Goal: Task Accomplishment & Management: Manage account settings

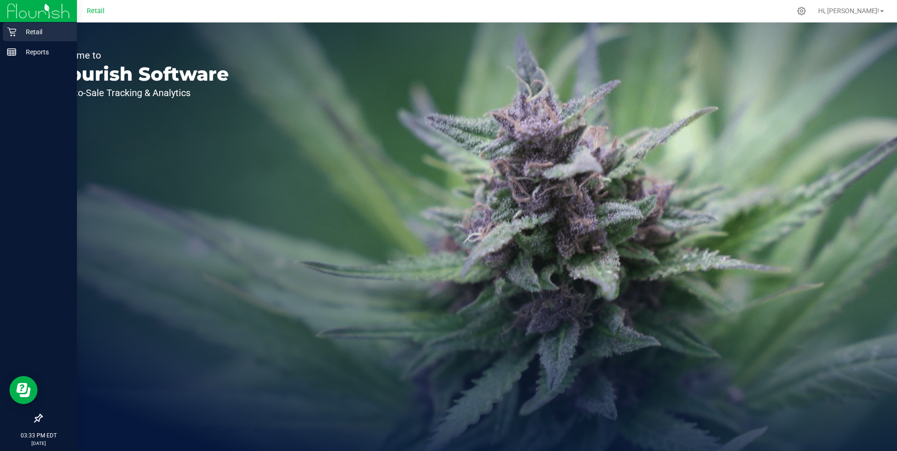
click at [11, 26] on div "Retail" at bounding box center [40, 32] width 74 height 19
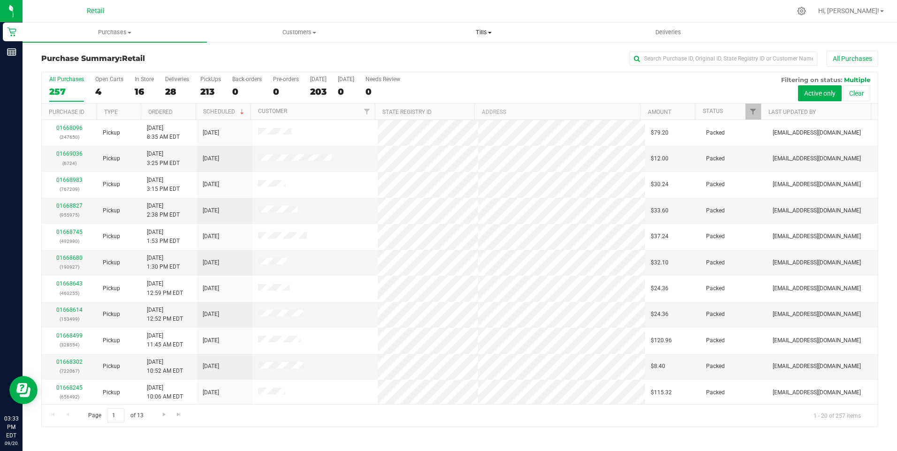
click at [484, 30] on span "Tills" at bounding box center [483, 32] width 183 height 8
click at [462, 54] on li "Manage tills" at bounding box center [484, 56] width 184 height 11
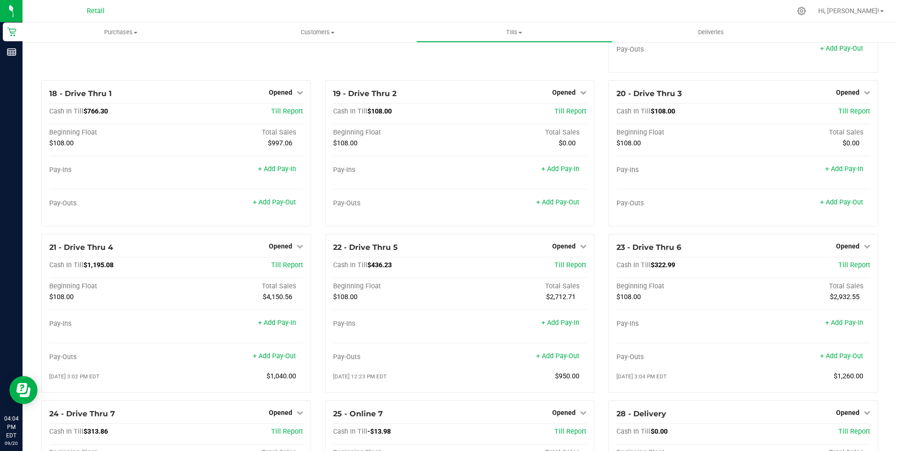
scroll to position [892, 0]
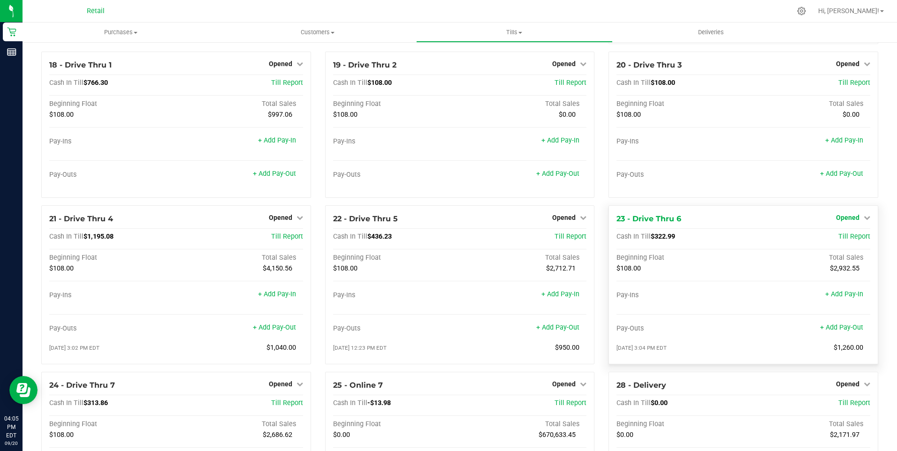
click at [836, 221] on span "Opened" at bounding box center [847, 218] width 23 height 8
click at [843, 240] on link "Close Till" at bounding box center [848, 237] width 25 height 8
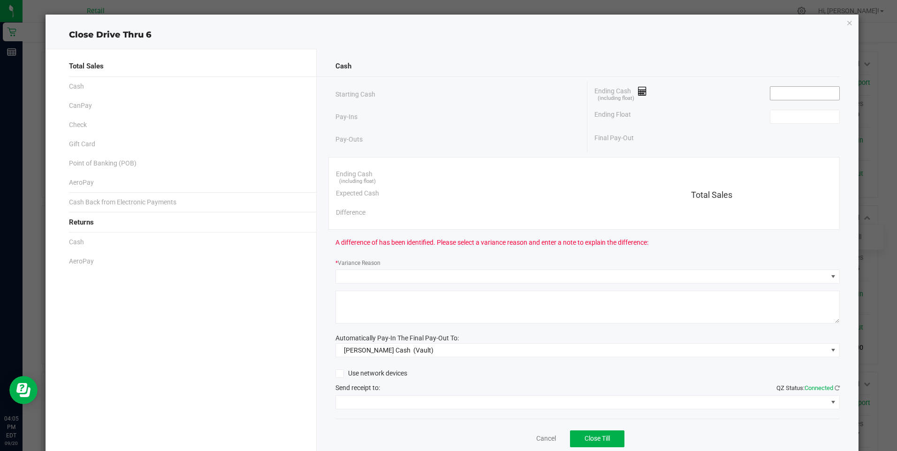
click at [771, 94] on input at bounding box center [805, 93] width 69 height 13
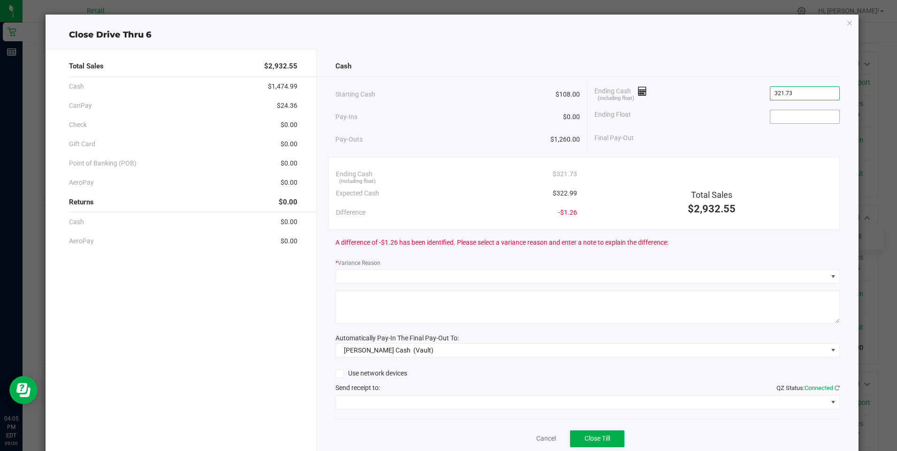
type input "$321.73"
click at [777, 115] on input at bounding box center [805, 116] width 69 height 13
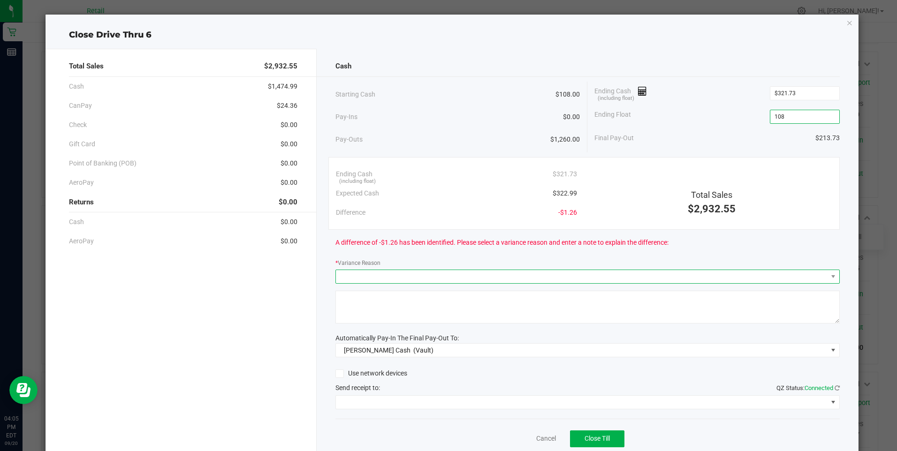
type input "$108.00"
click at [362, 277] on span at bounding box center [582, 276] width 492 height 13
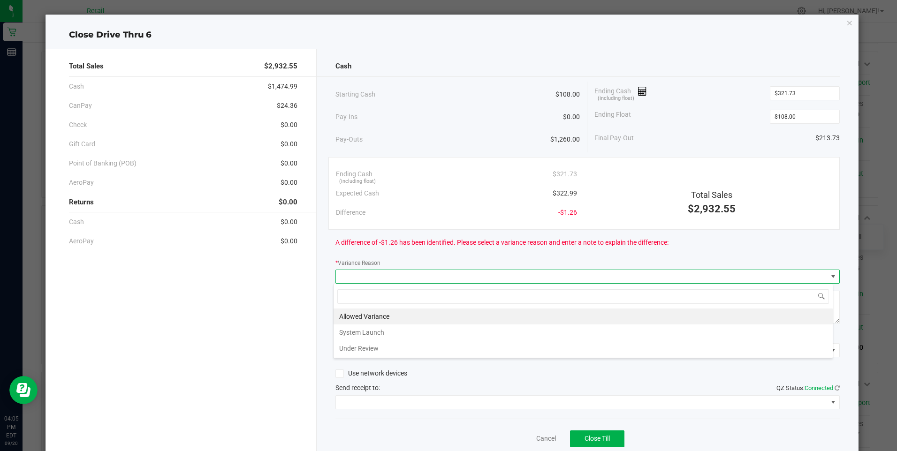
scroll to position [14, 500]
click at [368, 315] on li "Allowed Variance" at bounding box center [583, 317] width 499 height 16
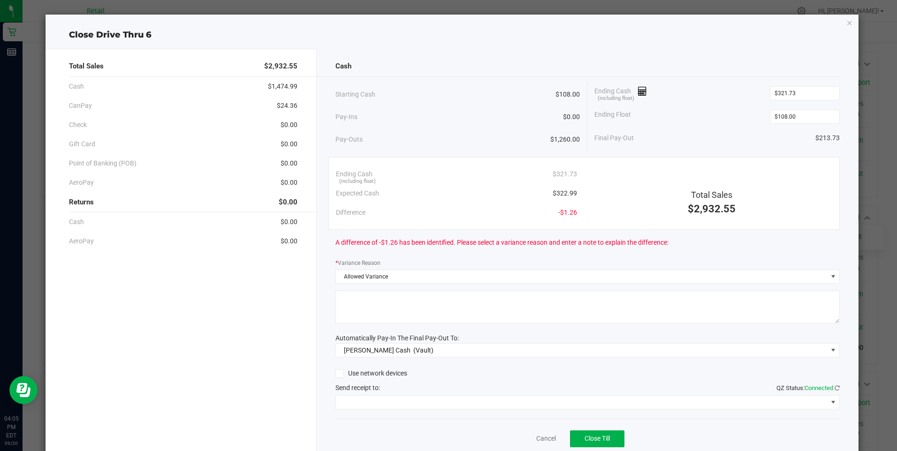
click at [359, 307] on textarea at bounding box center [588, 307] width 504 height 33
type textarea "mg"
click at [500, 402] on span at bounding box center [582, 402] width 492 height 13
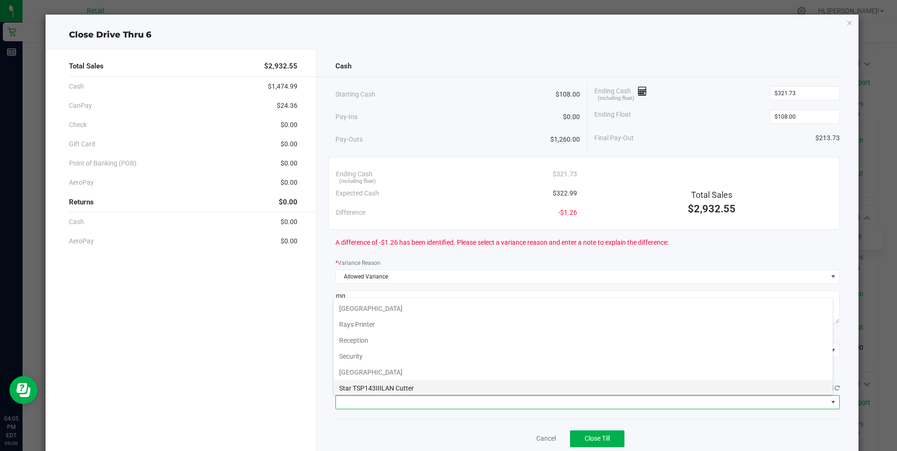
scroll to position [145, 0]
click at [518, 386] on Cutter "Star TSP143IIILAN Cutter" at bounding box center [583, 385] width 499 height 16
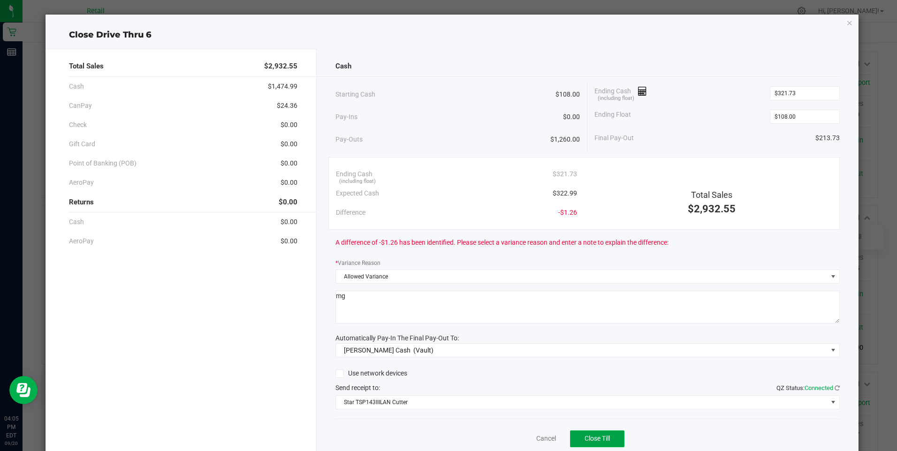
click at [591, 435] on button "Close Till" at bounding box center [597, 439] width 54 height 17
click at [518, 436] on link "Dismiss" at bounding box center [525, 439] width 23 height 10
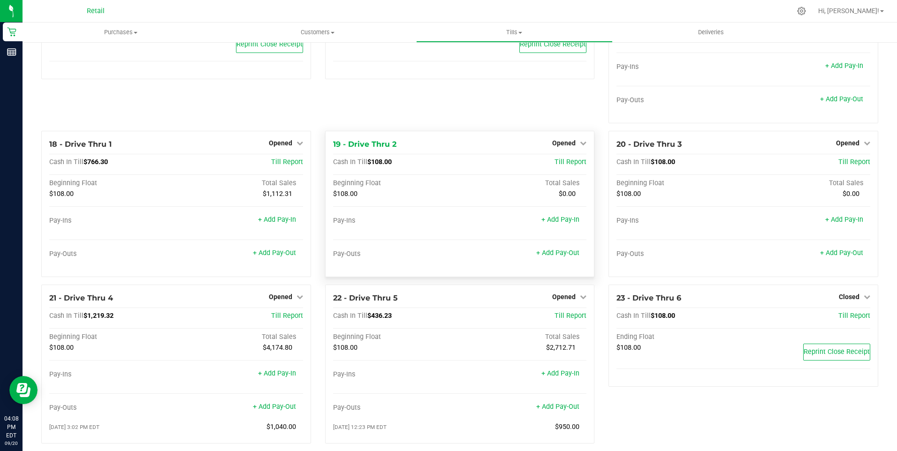
scroll to position [892, 0]
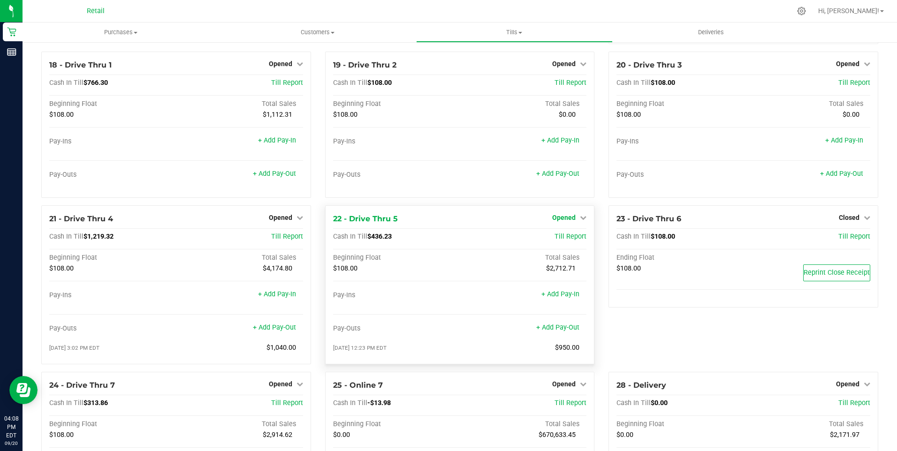
click at [566, 221] on span "Opened" at bounding box center [563, 218] width 23 height 8
click at [568, 240] on link "Close Till" at bounding box center [565, 237] width 25 height 8
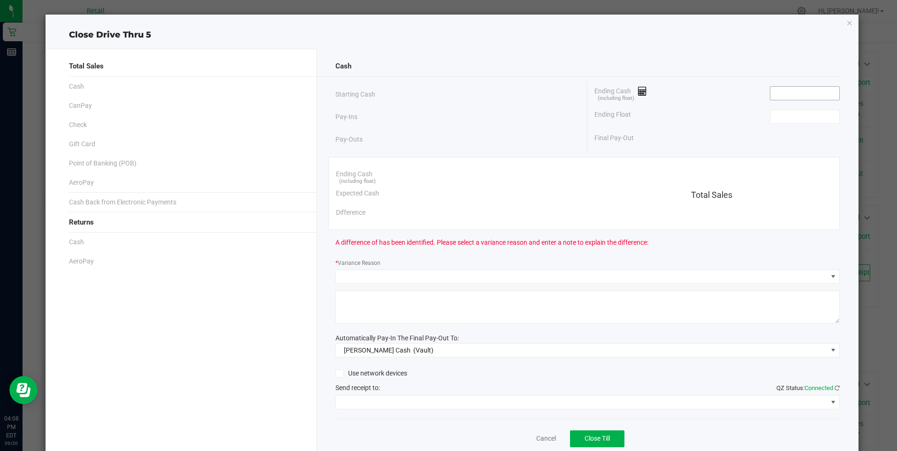
click at [775, 93] on input at bounding box center [805, 93] width 69 height 13
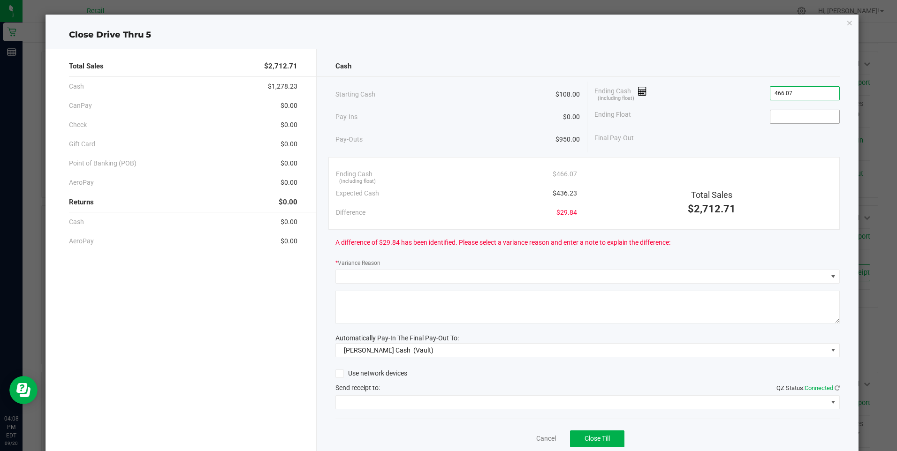
type input "$466.07"
click at [773, 114] on input at bounding box center [805, 116] width 69 height 13
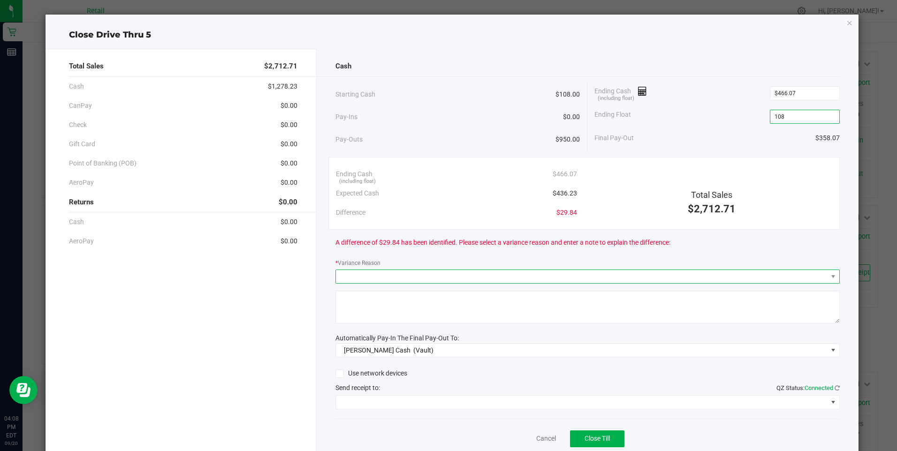
type input "$108.00"
click at [358, 276] on span at bounding box center [582, 276] width 492 height 13
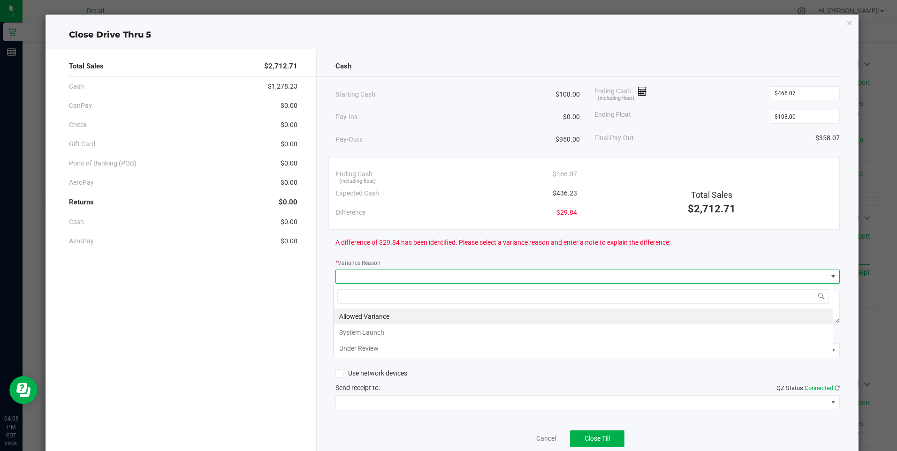
scroll to position [14, 500]
click at [366, 310] on li "Allowed Variance" at bounding box center [583, 317] width 499 height 16
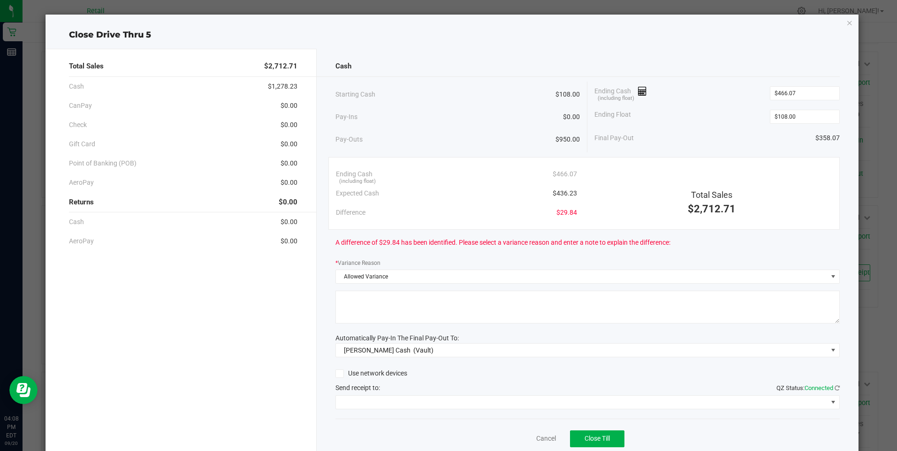
click at [353, 307] on textarea at bounding box center [588, 307] width 504 height 33
type textarea "mg"
click at [505, 399] on span at bounding box center [582, 402] width 492 height 13
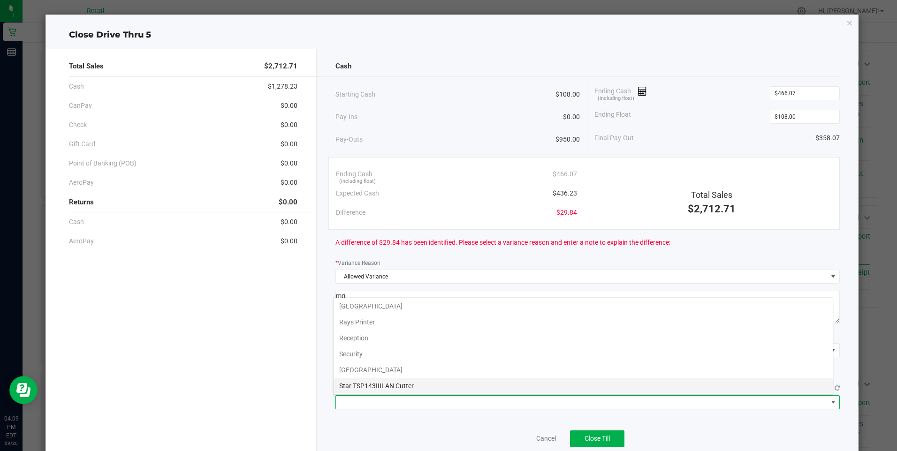
scroll to position [145, 0]
drag, startPoint x: 508, startPoint y: 383, endPoint x: 515, endPoint y: 386, distance: 7.8
click at [512, 385] on Cutter "Star TSP143IIILAN Cutter" at bounding box center [583, 385] width 499 height 16
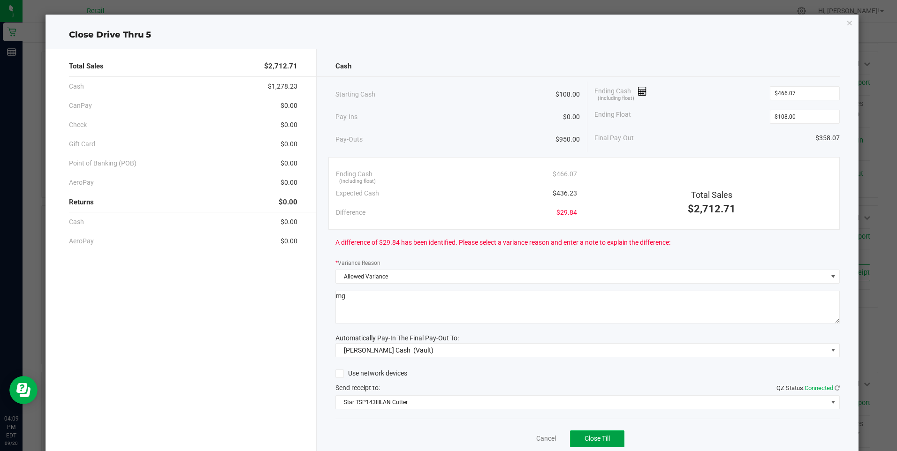
click at [593, 435] on button "Close Till" at bounding box center [597, 439] width 54 height 17
click at [525, 436] on link "Dismiss" at bounding box center [525, 439] width 23 height 10
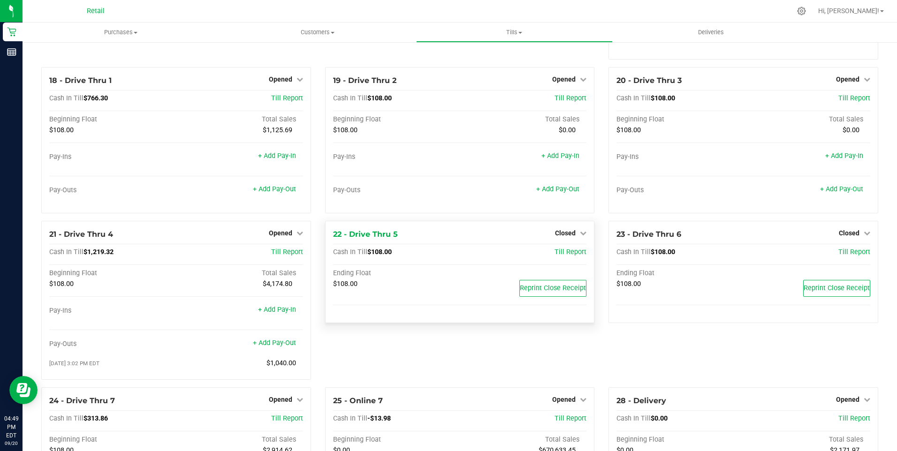
scroll to position [892, 0]
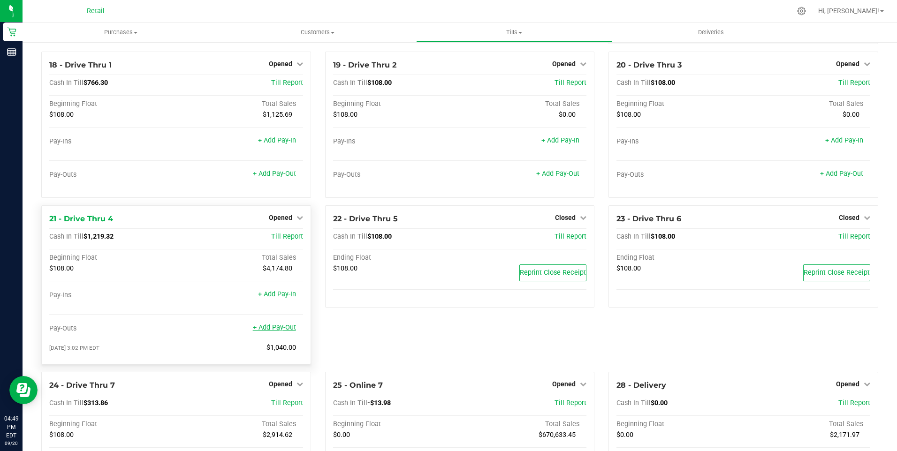
click at [276, 332] on link "+ Add Pay-Out" at bounding box center [274, 328] width 43 height 8
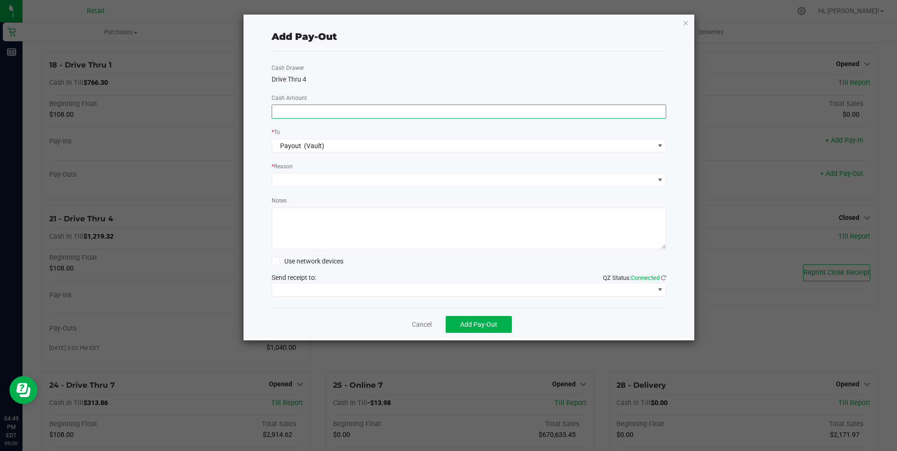
click at [275, 116] on input at bounding box center [469, 111] width 394 height 13
type input "$840.00"
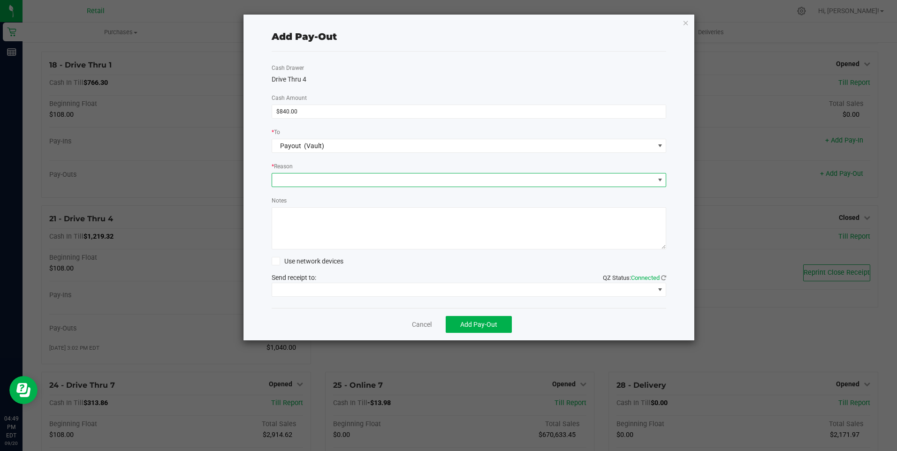
click at [298, 176] on span at bounding box center [463, 180] width 382 height 13
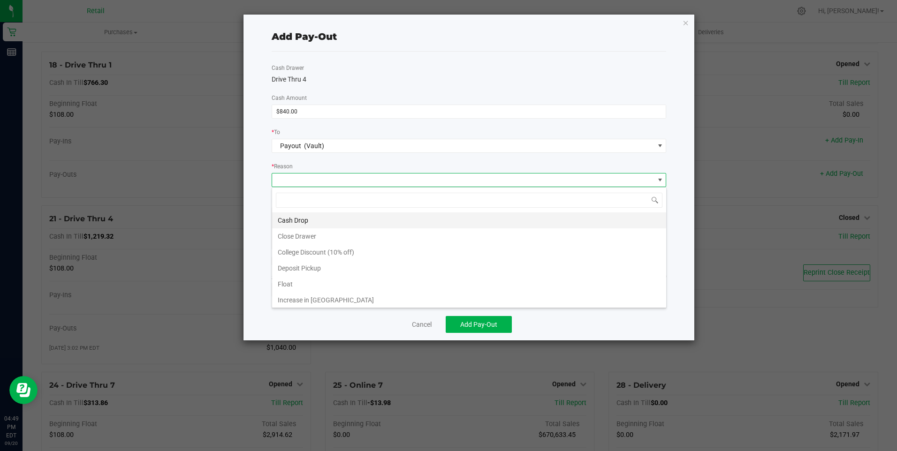
scroll to position [14, 395]
click at [302, 217] on li "Cash Drop" at bounding box center [469, 221] width 394 height 16
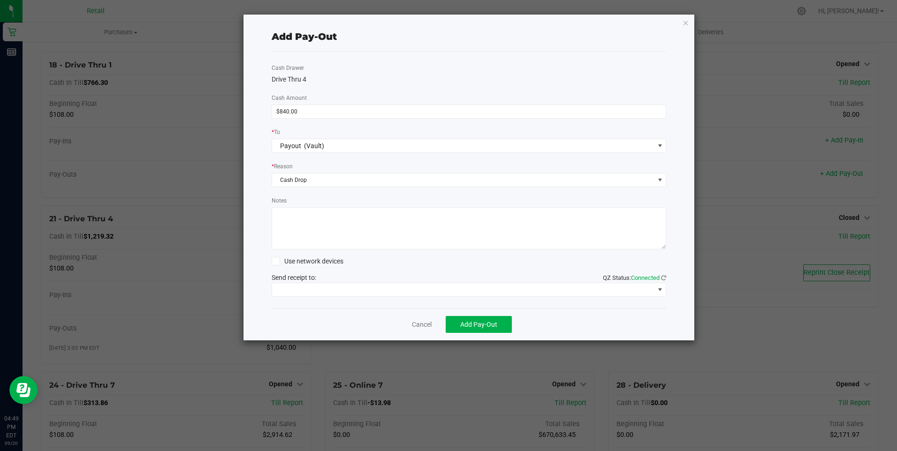
drag, startPoint x: 300, startPoint y: 235, endPoint x: 302, endPoint y: 223, distance: 12.0
click at [304, 229] on textarea "Notes" at bounding box center [469, 228] width 395 height 42
type textarea "mg"
drag, startPoint x: 425, startPoint y: 288, endPoint x: 424, endPoint y: 292, distance: 4.8
click at [425, 288] on span at bounding box center [463, 289] width 382 height 13
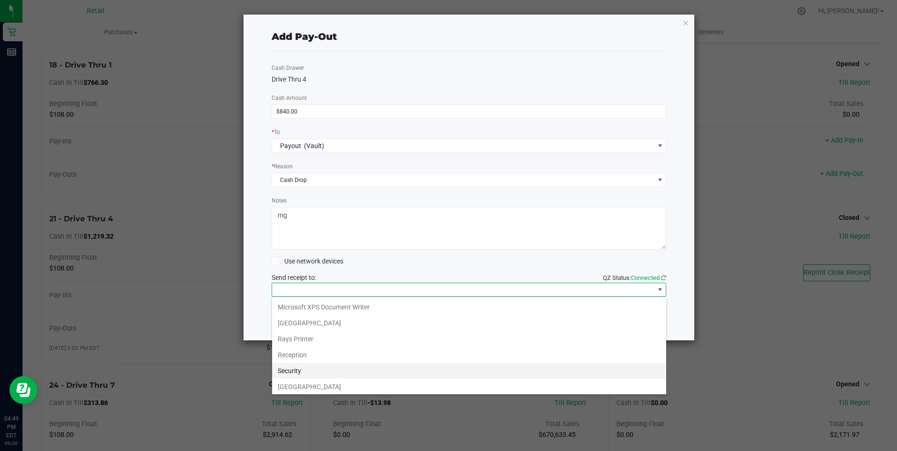
scroll to position [145, 0]
drag, startPoint x: 426, startPoint y: 381, endPoint x: 435, endPoint y: 378, distance: 9.8
click at [428, 381] on Cutter "Star TSP143IIILAN Cutter" at bounding box center [469, 385] width 394 height 16
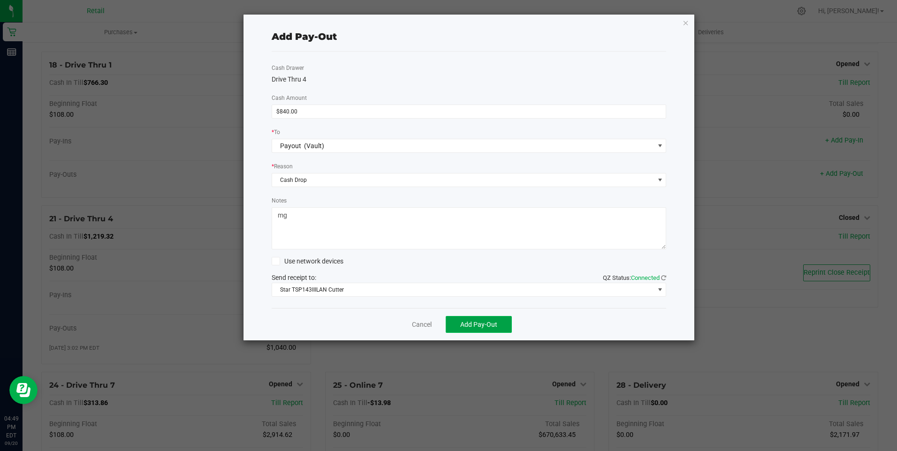
click at [478, 322] on span "Add Pay-Out" at bounding box center [478, 325] width 37 height 8
click at [418, 324] on link "Dismiss" at bounding box center [418, 325] width 23 height 10
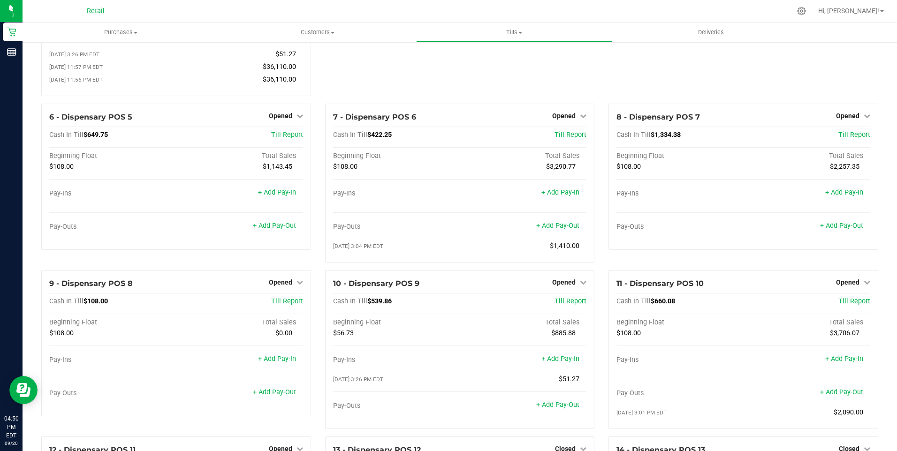
scroll to position [141, 0]
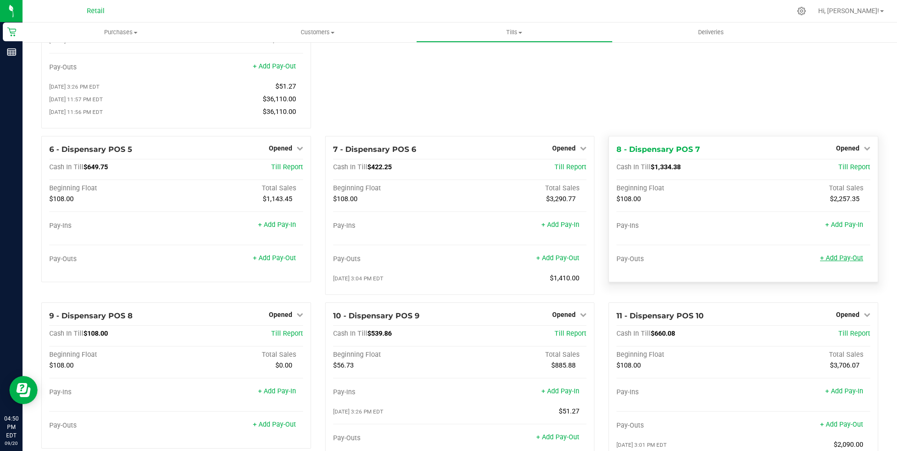
click at [839, 262] on link "+ Add Pay-Out" at bounding box center [841, 258] width 43 height 8
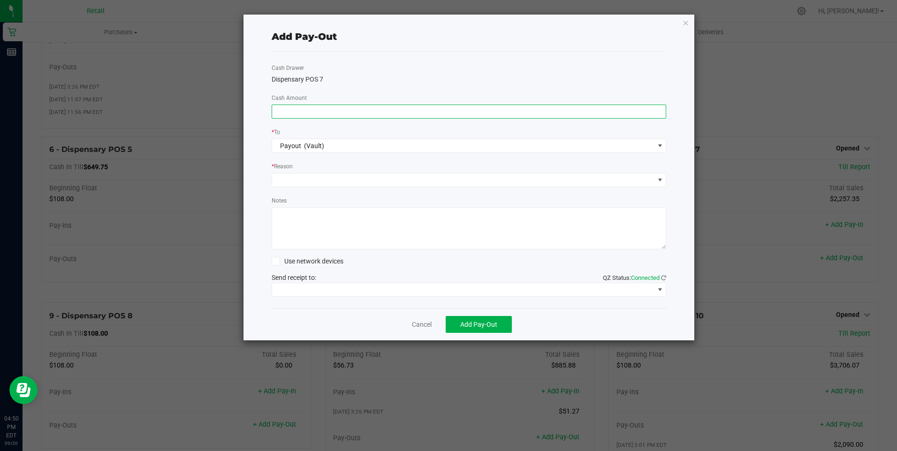
click at [285, 115] on input at bounding box center [469, 111] width 394 height 13
type input "$1,080.00"
click at [282, 180] on span at bounding box center [463, 180] width 382 height 13
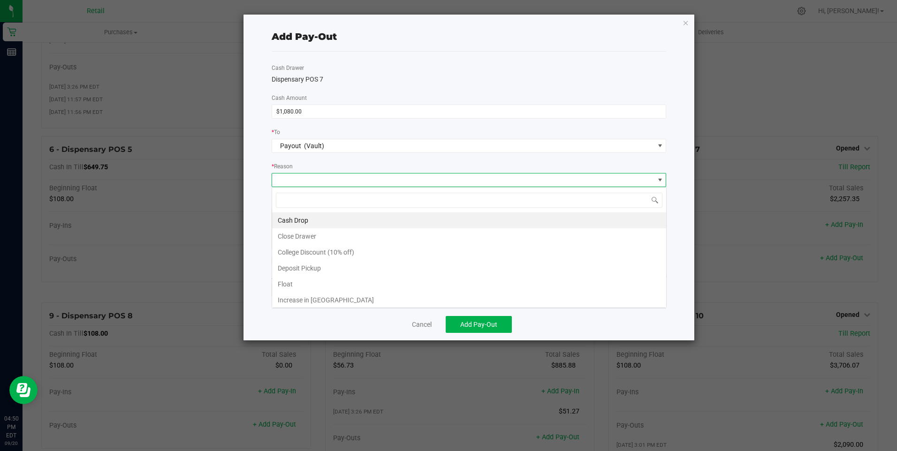
scroll to position [14, 395]
click at [306, 216] on li "Cash Drop" at bounding box center [469, 221] width 394 height 16
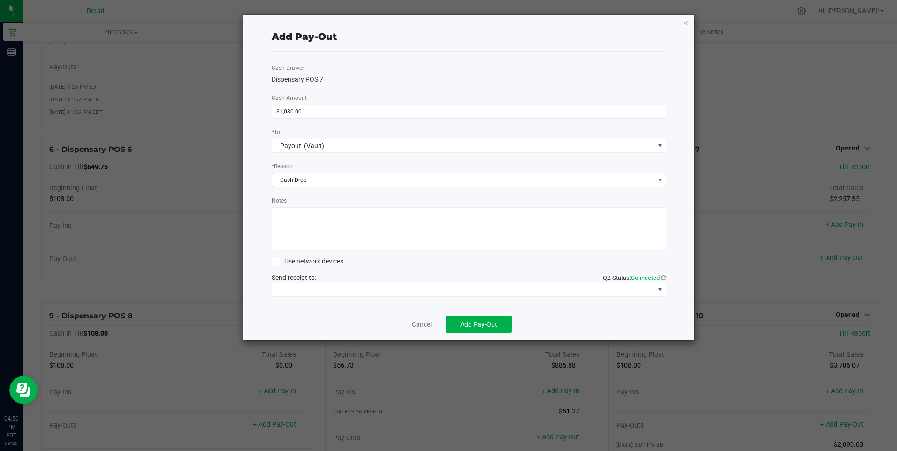
click at [303, 236] on textarea "Notes" at bounding box center [469, 228] width 395 height 42
type textarea "mg"
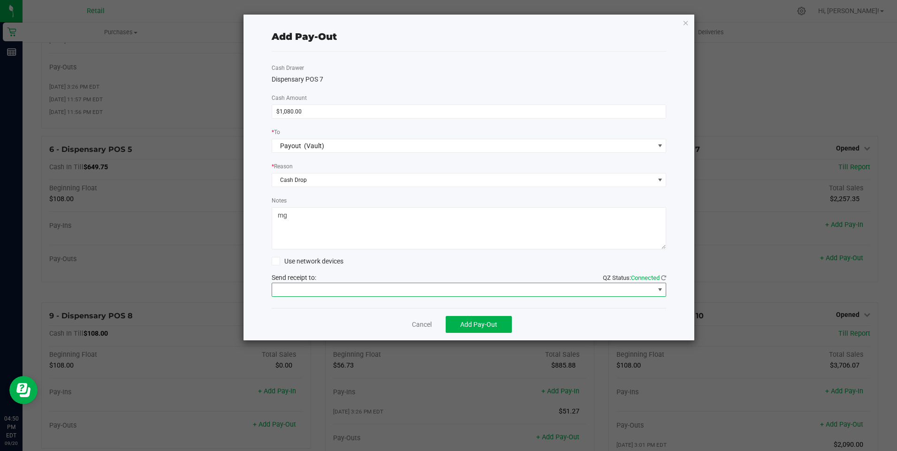
click at [418, 286] on span at bounding box center [463, 289] width 382 height 13
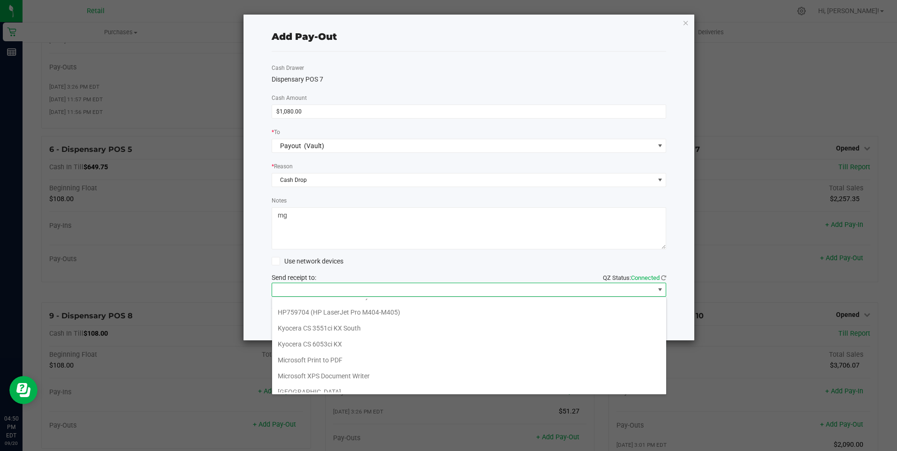
scroll to position [145, 0]
drag, startPoint x: 409, startPoint y: 386, endPoint x: 427, endPoint y: 376, distance: 20.8
click at [414, 384] on Cutter "Star TSP143IIILAN Cutter" at bounding box center [469, 385] width 394 height 16
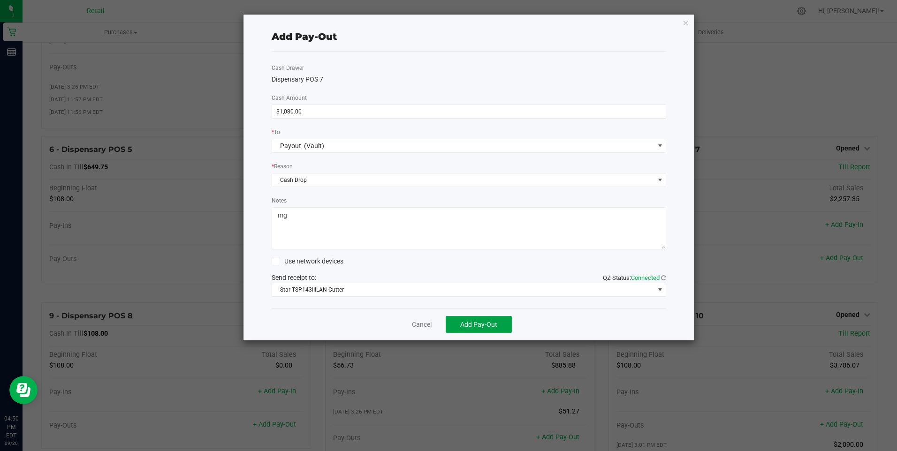
click at [489, 321] on span "Add Pay-Out" at bounding box center [478, 325] width 37 height 8
click at [415, 319] on div "Dismiss Reprint Receipt" at bounding box center [469, 324] width 395 height 32
click at [417, 321] on link "Dismiss" at bounding box center [418, 325] width 23 height 10
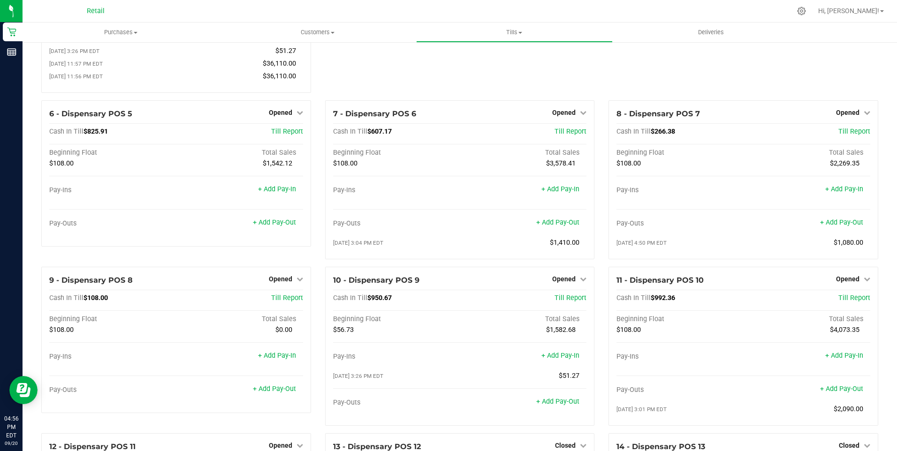
scroll to position [117, 0]
